Goal: Entertainment & Leisure: Consume media (video, audio)

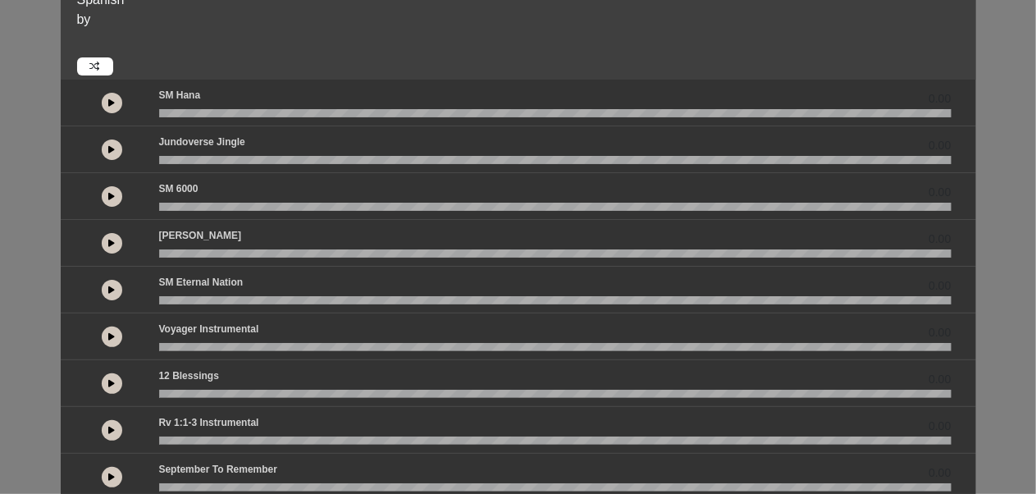
click at [120, 151] on button at bounding box center [112, 149] width 21 height 21
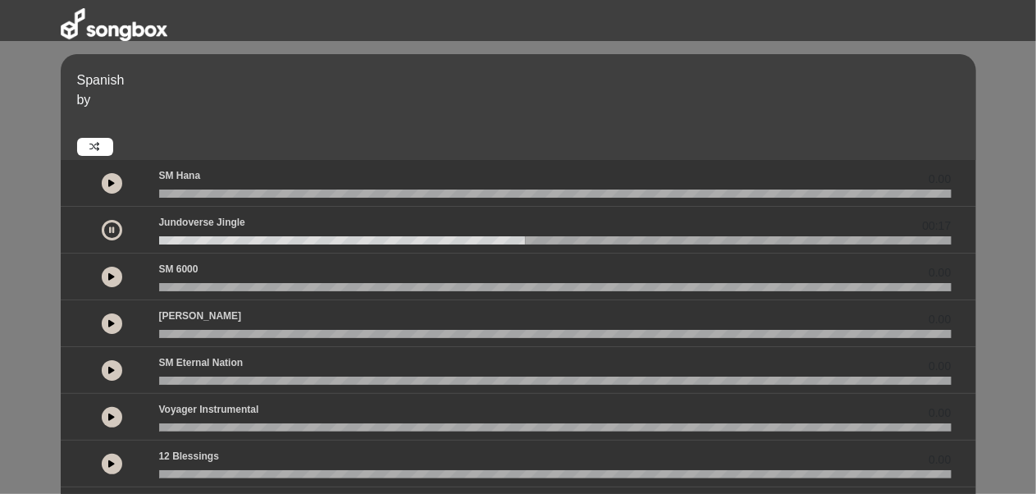
click at [116, 320] on button at bounding box center [112, 323] width 21 height 21
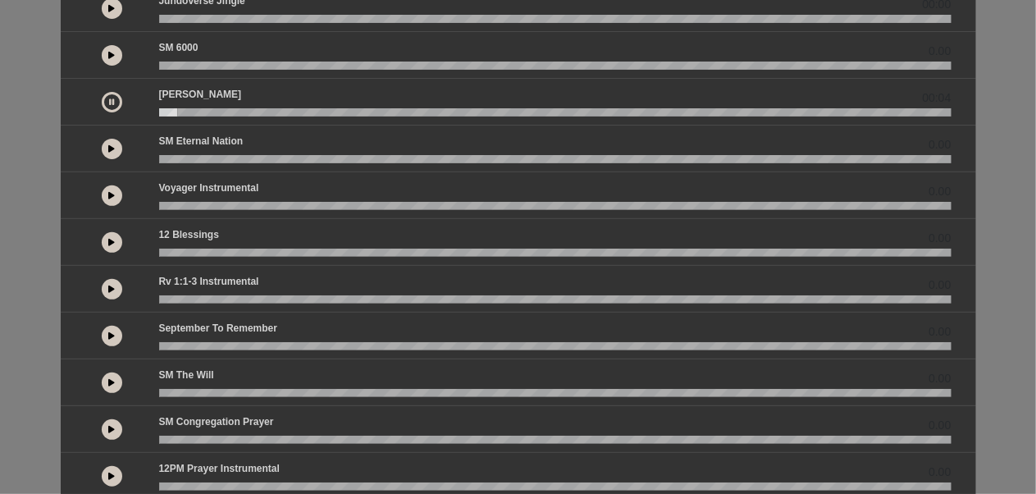
click at [109, 381] on icon at bounding box center [112, 382] width 7 height 8
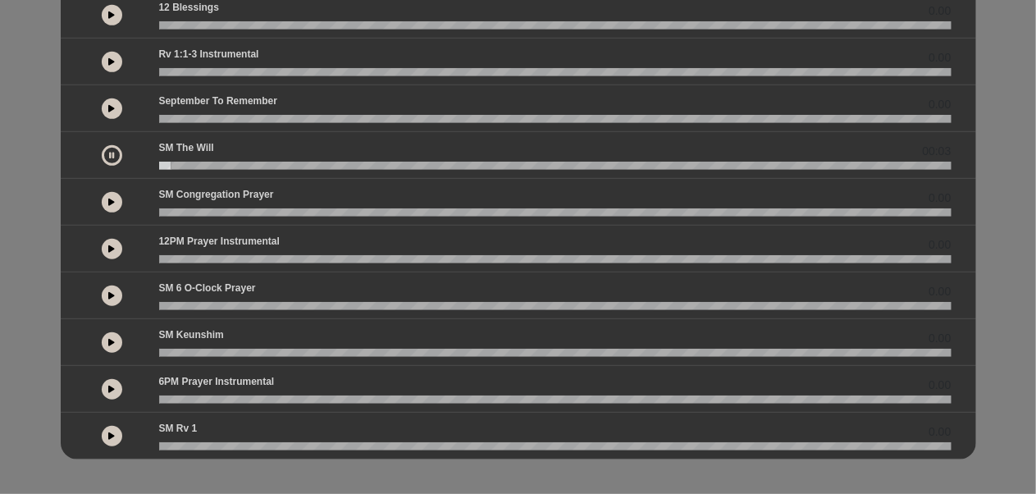
scroll to position [450, 0]
click at [221, 165] on wave at bounding box center [555, 165] width 792 height 8
click at [112, 253] on button at bounding box center [112, 248] width 21 height 21
click at [123, 178] on div "0.00" at bounding box center [519, 201] width 916 height 47
click at [116, 343] on button at bounding box center [112, 341] width 21 height 21
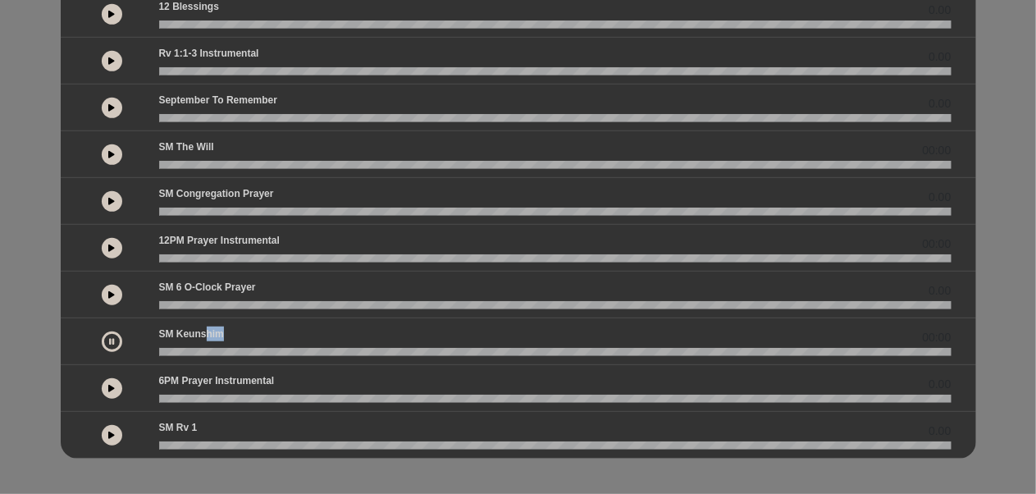
drag, startPoint x: 208, startPoint y: 340, endPoint x: 235, endPoint y: 340, distance: 27.1
click at [235, 340] on div "SM Keunshim 00:00" at bounding box center [555, 336] width 812 height 21
click at [220, 350] on wave at bounding box center [555, 352] width 792 height 8
click at [169, 352] on wave at bounding box center [555, 352] width 792 height 8
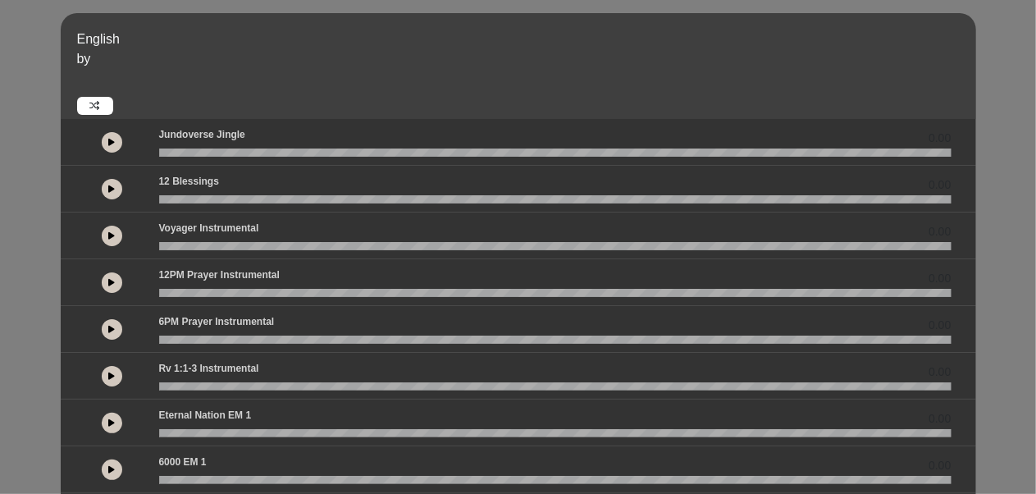
click at [125, 153] on div at bounding box center [112, 142] width 74 height 30
click at [107, 143] on button at bounding box center [112, 142] width 21 height 21
click at [107, 140] on button at bounding box center [112, 142] width 21 height 21
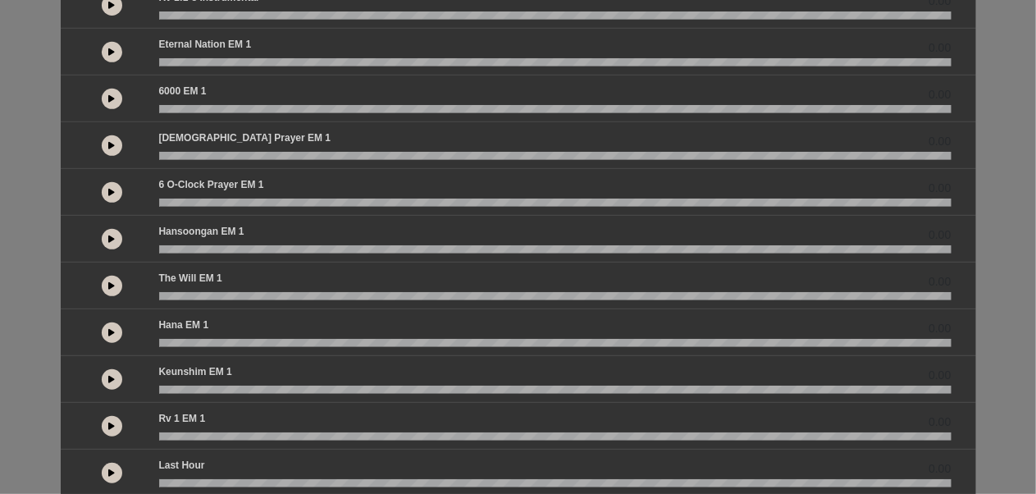
scroll to position [501, 0]
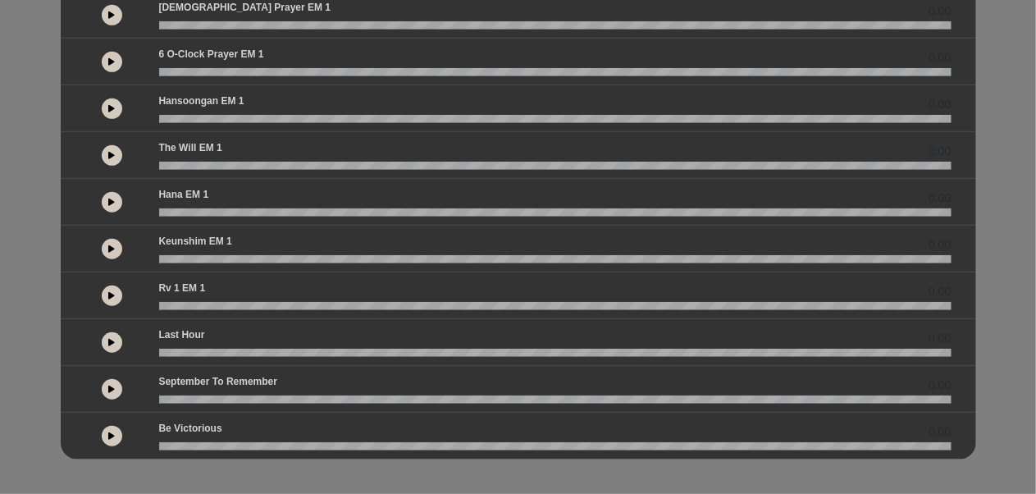
click at [104, 288] on button at bounding box center [112, 295] width 21 height 21
drag, startPoint x: 164, startPoint y: 302, endPoint x: 291, endPoint y: 309, distance: 127.4
click at [291, 309] on div "00:02" at bounding box center [519, 295] width 916 height 47
click at [284, 302] on wave at bounding box center [555, 306] width 792 height 8
click at [109, 344] on button at bounding box center [112, 342] width 21 height 21
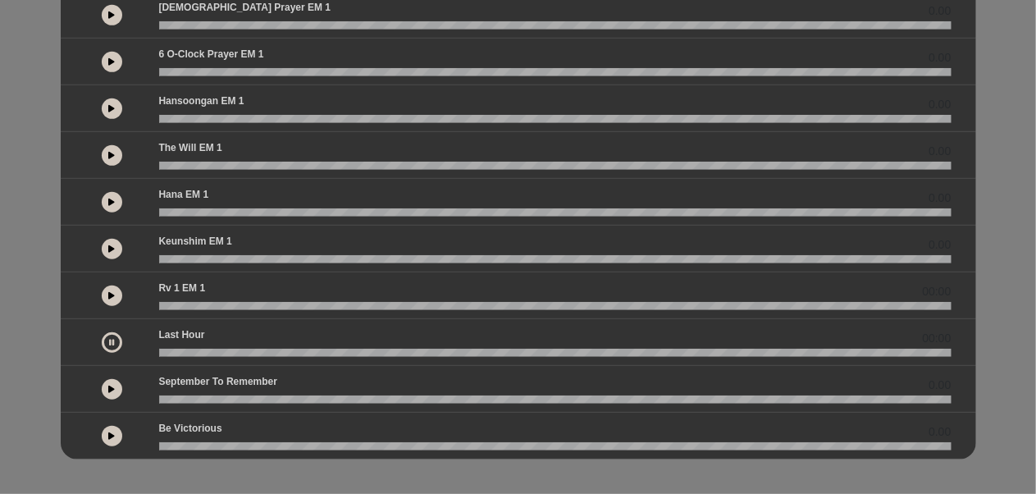
click at [258, 349] on wave at bounding box center [555, 353] width 792 height 8
click at [258, 350] on wave at bounding box center [555, 353] width 792 height 8
click at [116, 382] on button at bounding box center [112, 389] width 21 height 21
drag, startPoint x: 166, startPoint y: 395, endPoint x: 202, endPoint y: 392, distance: 36.2
click at [202, 395] on wave at bounding box center [555, 399] width 792 height 8
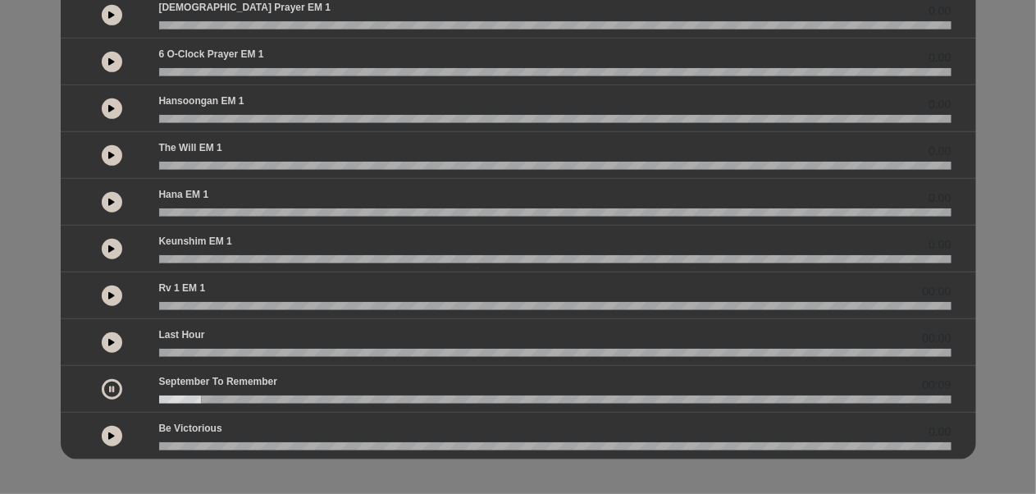
click at [202, 395] on wave at bounding box center [555, 399] width 792 height 8
click at [270, 396] on wave at bounding box center [555, 399] width 792 height 8
click at [115, 432] on icon at bounding box center [112, 436] width 7 height 8
click at [230, 436] on div "Be Victorious 00:00" at bounding box center [555, 431] width 812 height 21
drag, startPoint x: 171, startPoint y: 443, endPoint x: 269, endPoint y: 438, distance: 98.6
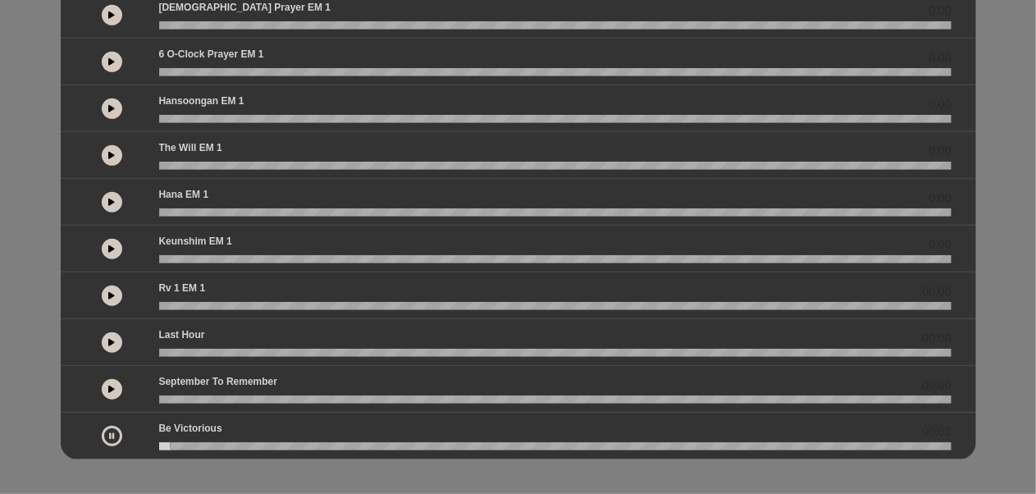
click at [269, 442] on wave at bounding box center [555, 446] width 792 height 8
click at [112, 332] on button at bounding box center [112, 342] width 21 height 21
click at [289, 349] on wave at bounding box center [555, 353] width 792 height 8
click at [112, 292] on icon at bounding box center [112, 295] width 7 height 8
click at [307, 302] on wave at bounding box center [555, 306] width 792 height 8
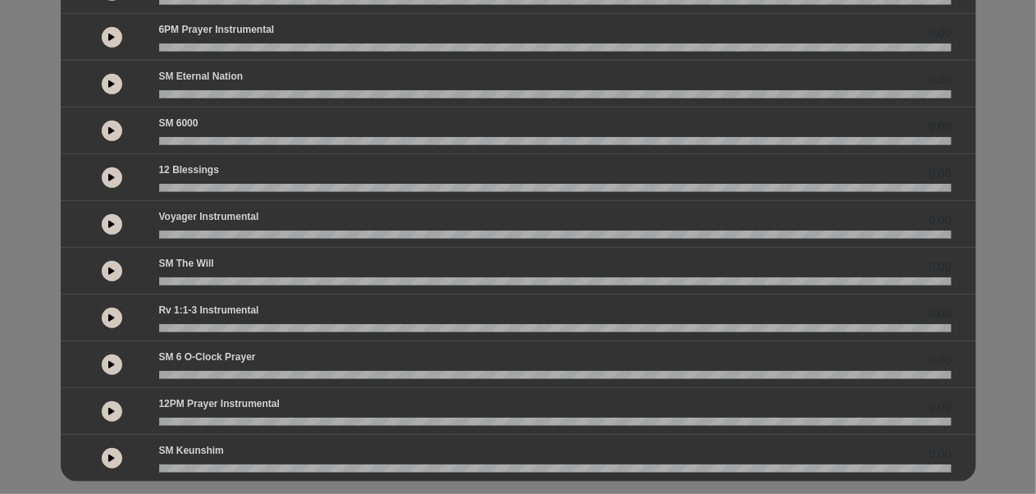
scroll to position [450, 0]
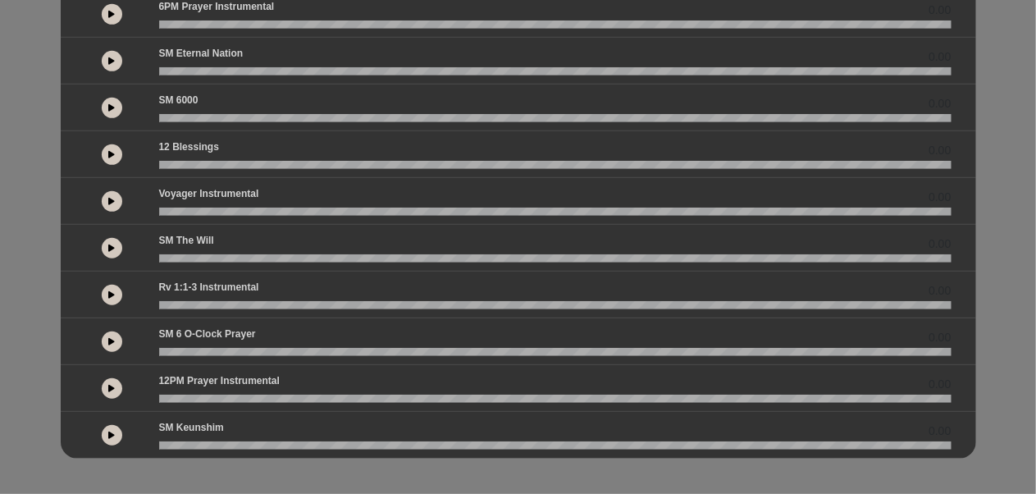
click at [116, 381] on button at bounding box center [112, 388] width 21 height 21
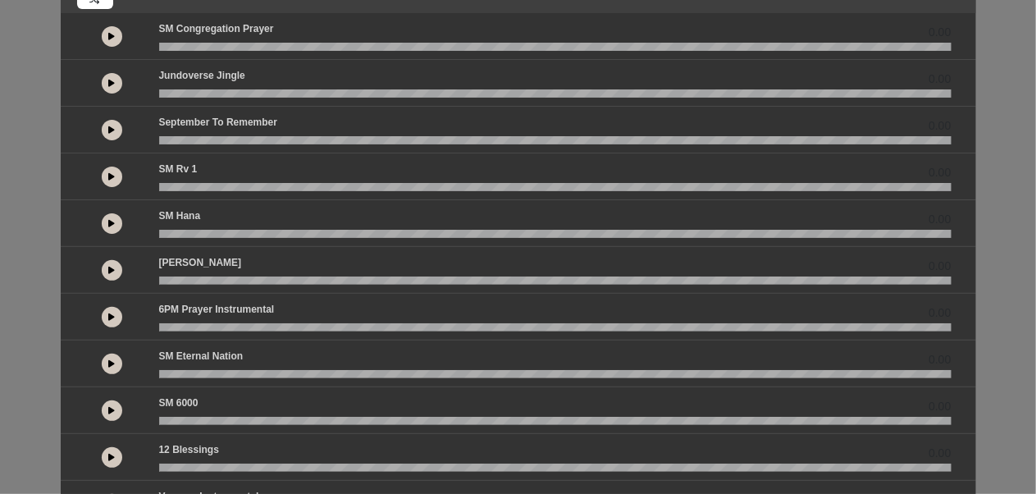
scroll to position [0, 0]
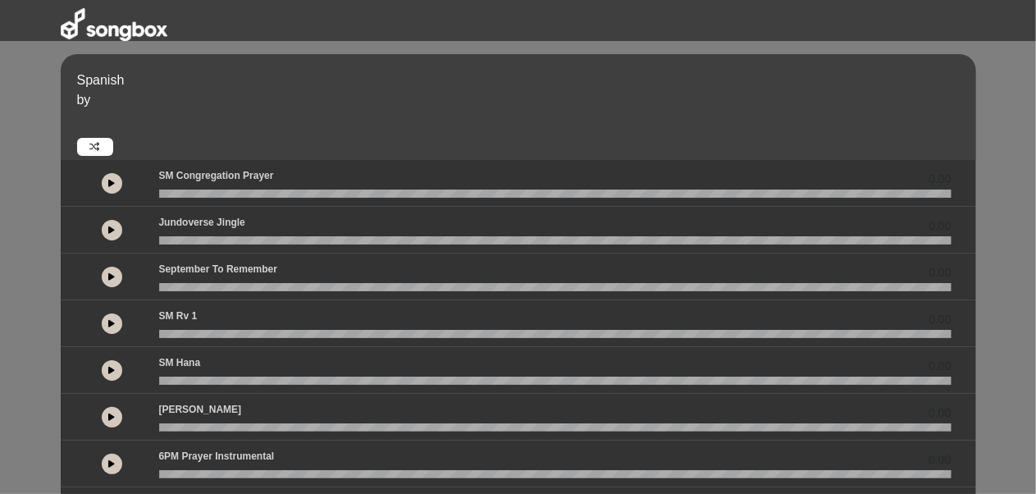
click at [100, 147] on link at bounding box center [95, 147] width 36 height 18
click at [108, 176] on button at bounding box center [112, 183] width 21 height 21
